Goal: Check status: Check status

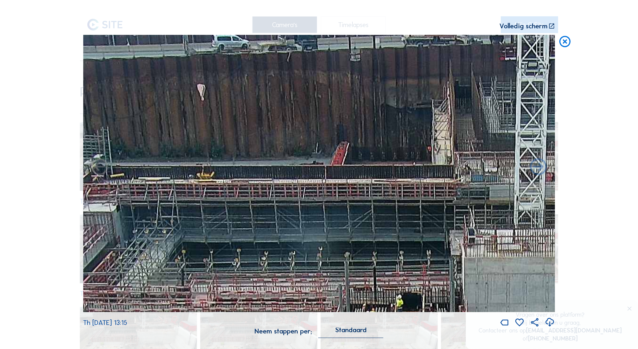
click at [567, 40] on icon at bounding box center [566, 42] width 14 height 14
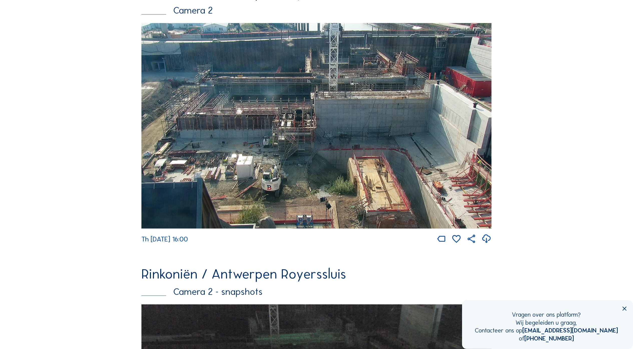
scroll to position [826, 0]
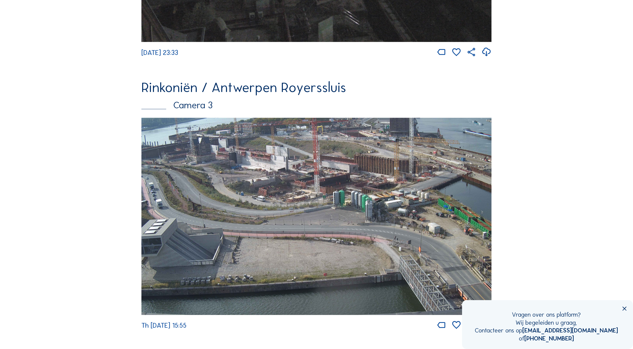
click at [239, 161] on img at bounding box center [317, 216] width 350 height 197
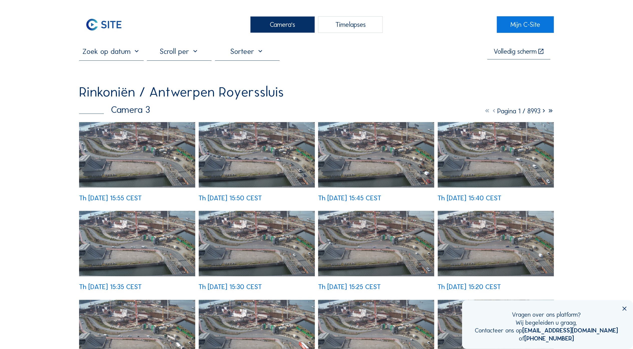
click at [160, 152] on img at bounding box center [137, 154] width 116 height 65
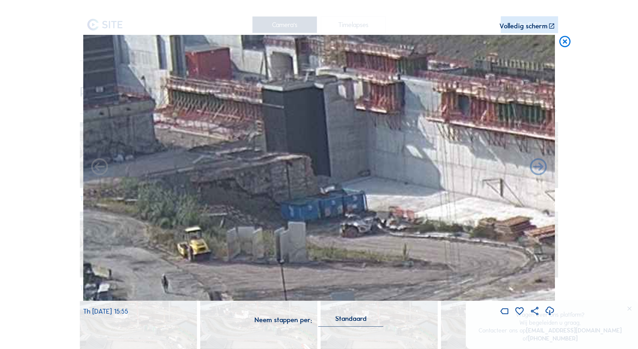
drag, startPoint x: 262, startPoint y: 107, endPoint x: 280, endPoint y: 124, distance: 24.3
click at [280, 124] on img at bounding box center [319, 167] width 472 height 265
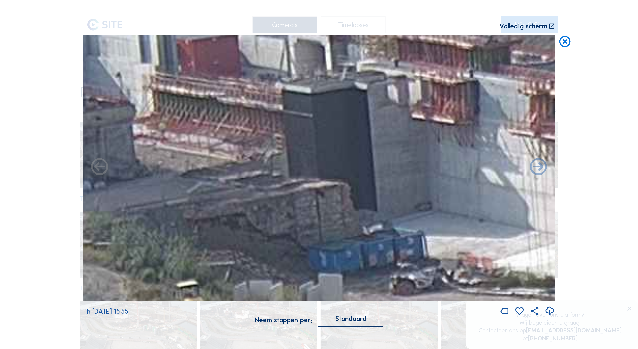
drag, startPoint x: 263, startPoint y: 144, endPoint x: 285, endPoint y: 161, distance: 28.2
click at [285, 161] on img at bounding box center [319, 167] width 472 height 265
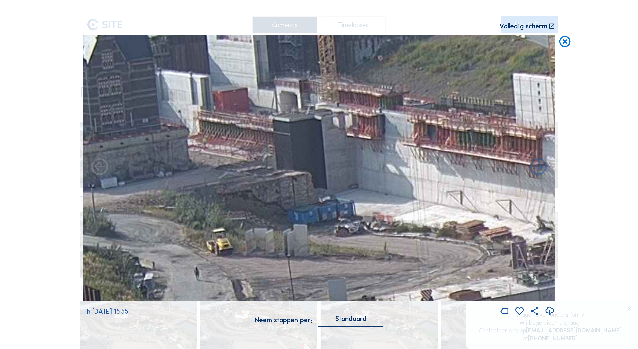
click at [569, 40] on icon at bounding box center [566, 42] width 14 height 14
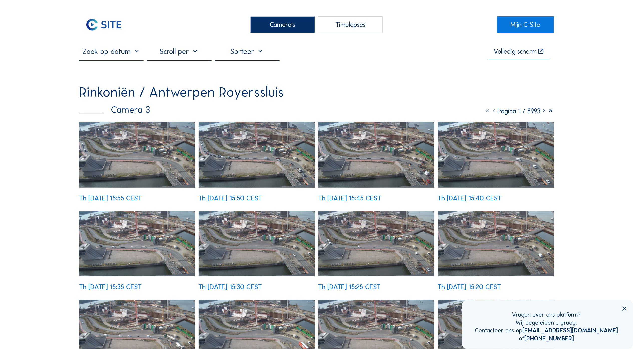
click at [117, 53] on input "text" at bounding box center [111, 51] width 65 height 9
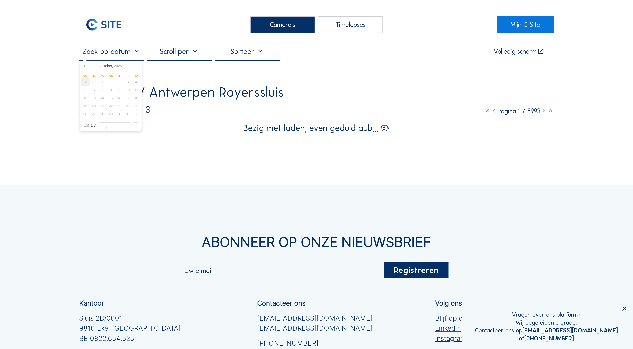
click at [85, 83] on div "28" at bounding box center [85, 82] width 9 height 8
type input "[DATE] 13:07"
click at [60, 124] on div "Camera's Timelapses Mijn C-Site [DATE] 13:07 Volledig [PERSON_NAME] Rinkoniën /…" at bounding box center [316, 230] width 633 height 460
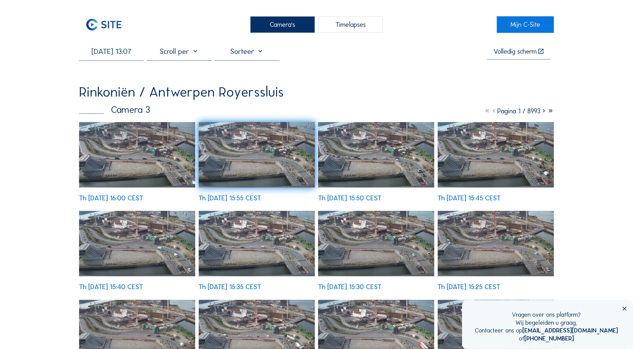
click at [244, 169] on img at bounding box center [257, 154] width 116 height 65
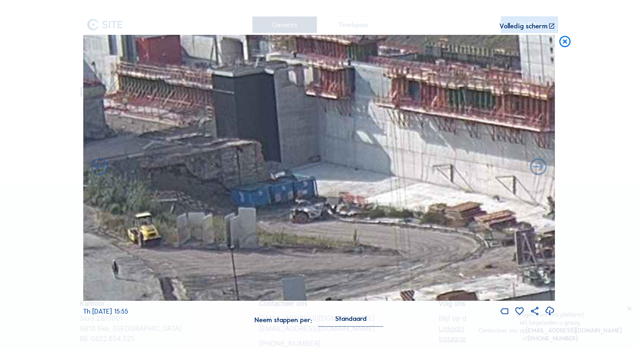
drag, startPoint x: 176, startPoint y: 102, endPoint x: 177, endPoint y: 107, distance: 4.6
click at [177, 107] on img at bounding box center [319, 167] width 472 height 265
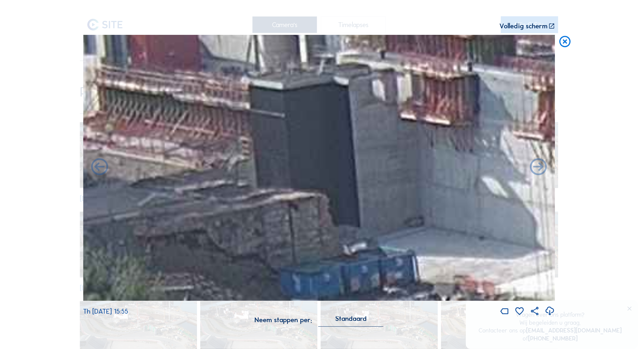
drag, startPoint x: 176, startPoint y: 102, endPoint x: 193, endPoint y: 133, distance: 35.4
click at [193, 133] on img at bounding box center [319, 167] width 472 height 265
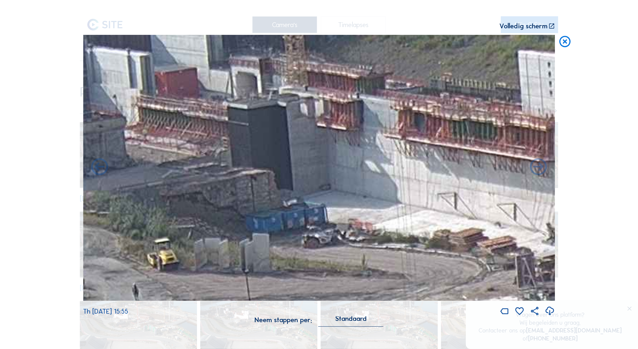
click at [566, 45] on icon at bounding box center [566, 42] width 14 height 14
